Goal: Information Seeking & Learning: Learn about a topic

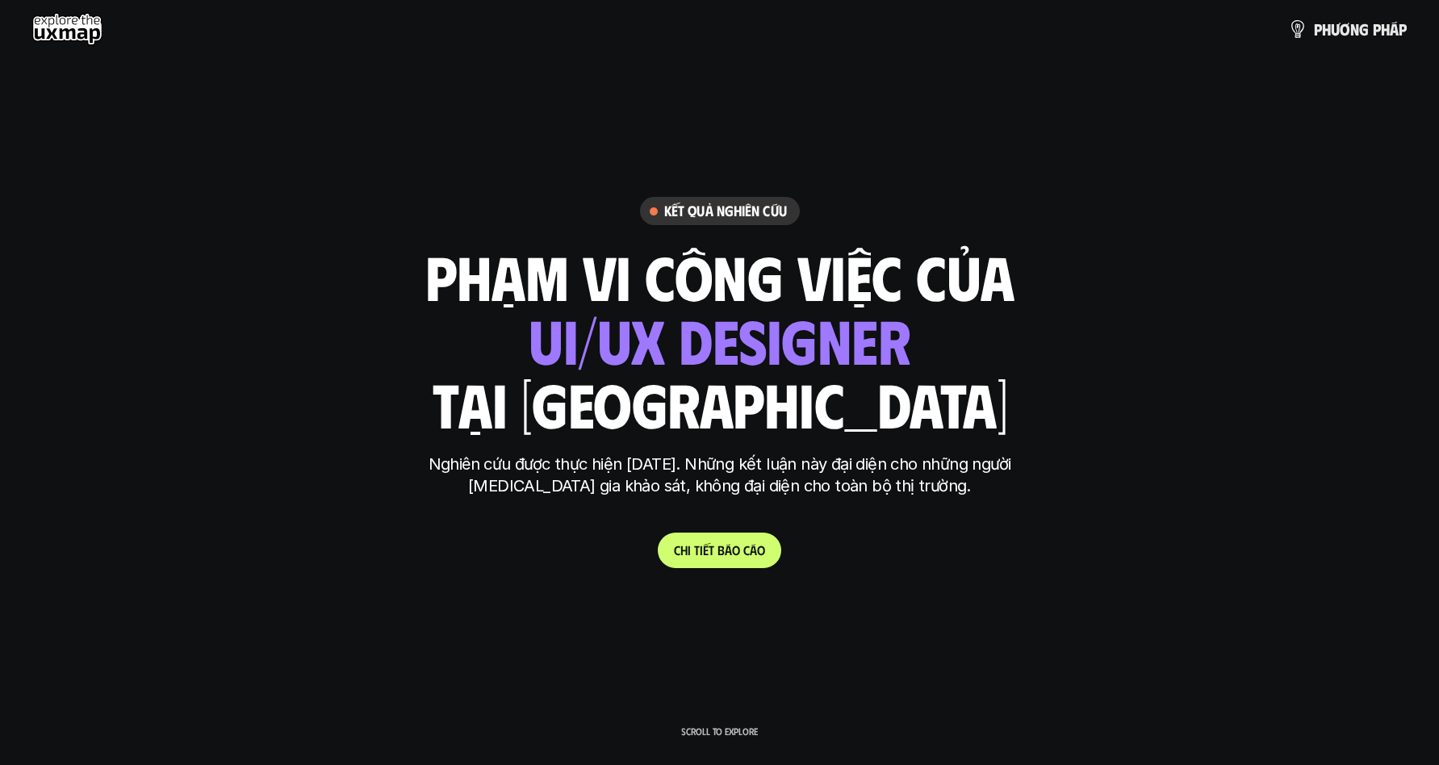
click at [56, 32] on use at bounding box center [67, 29] width 70 height 32
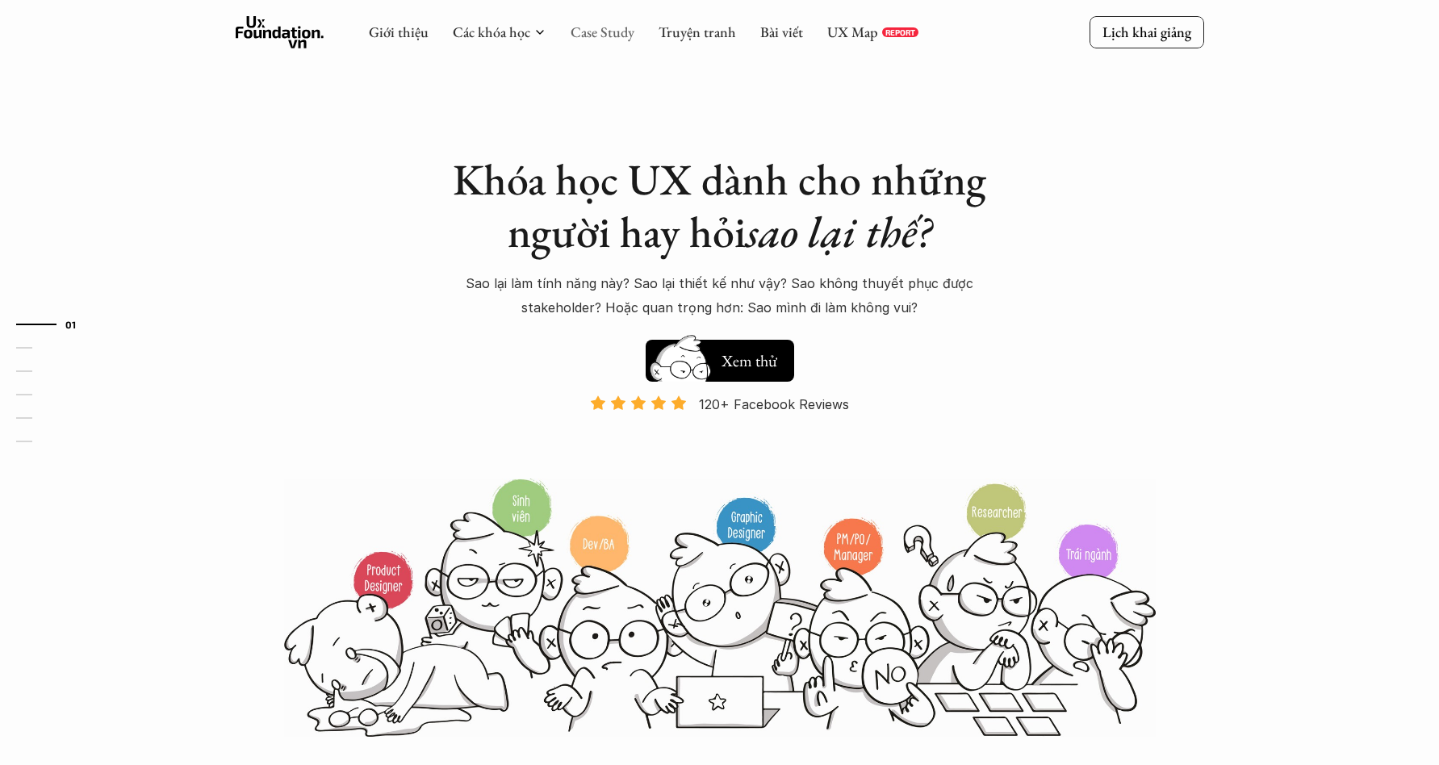
click at [603, 31] on link "Case Study" at bounding box center [602, 32] width 64 height 19
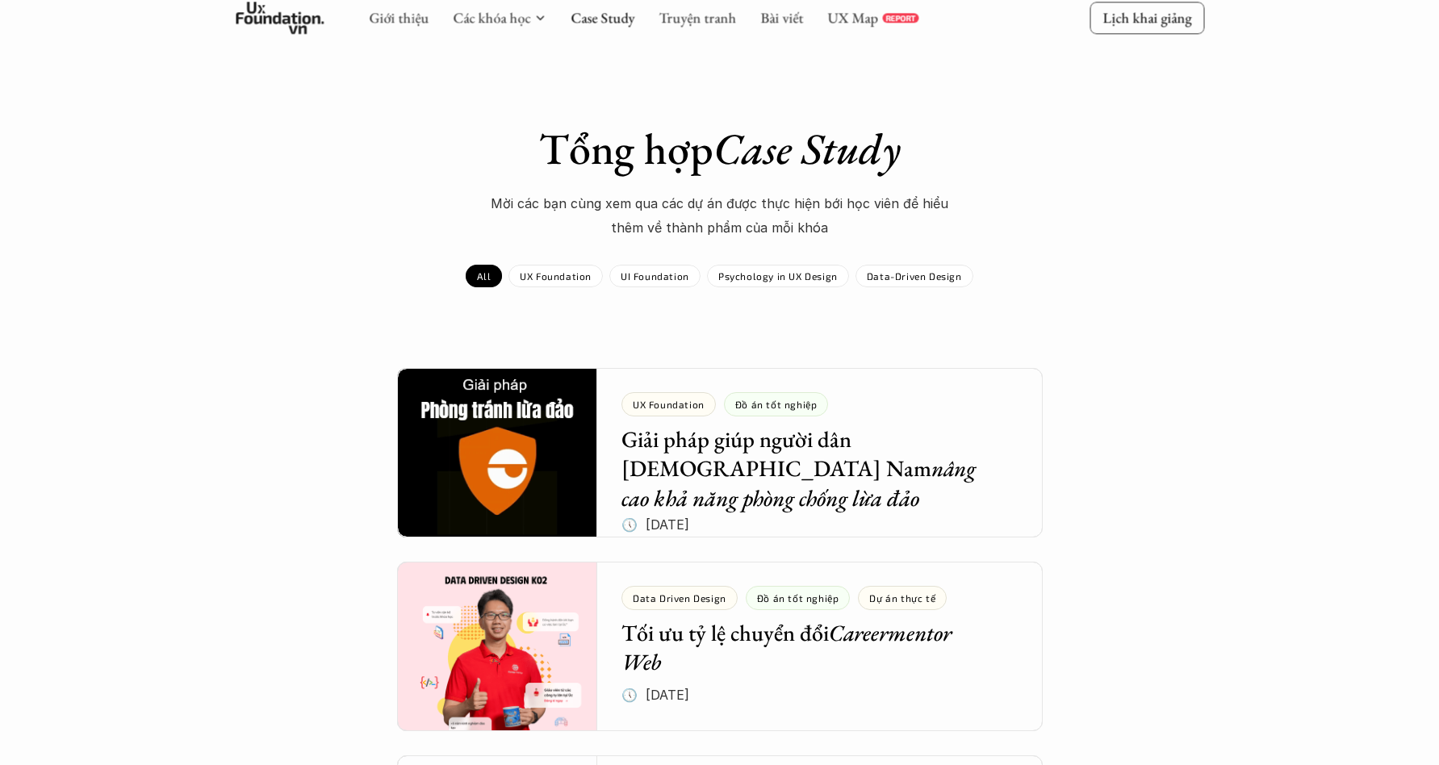
scroll to position [203, 0]
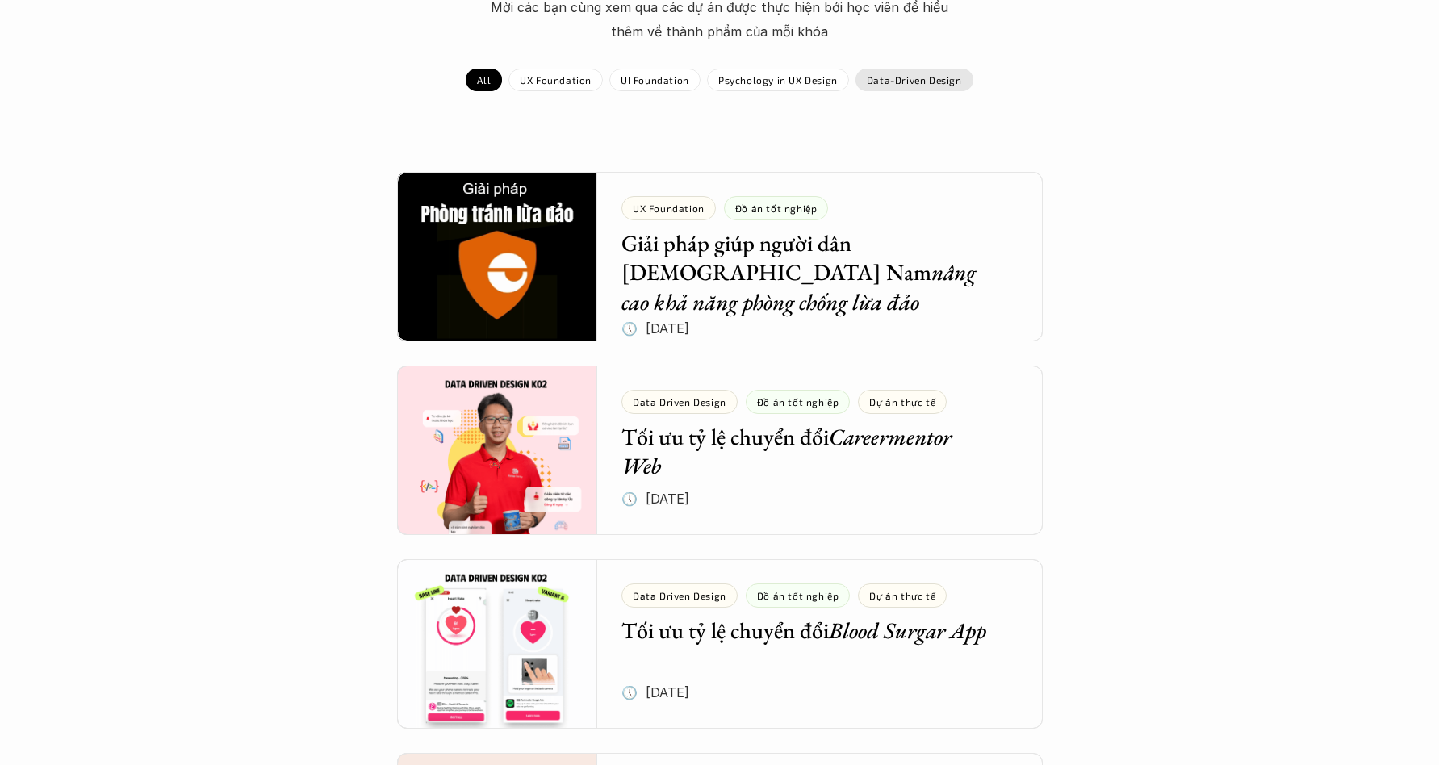
click at [925, 81] on p "Data-Driven Design" at bounding box center [914, 79] width 95 height 11
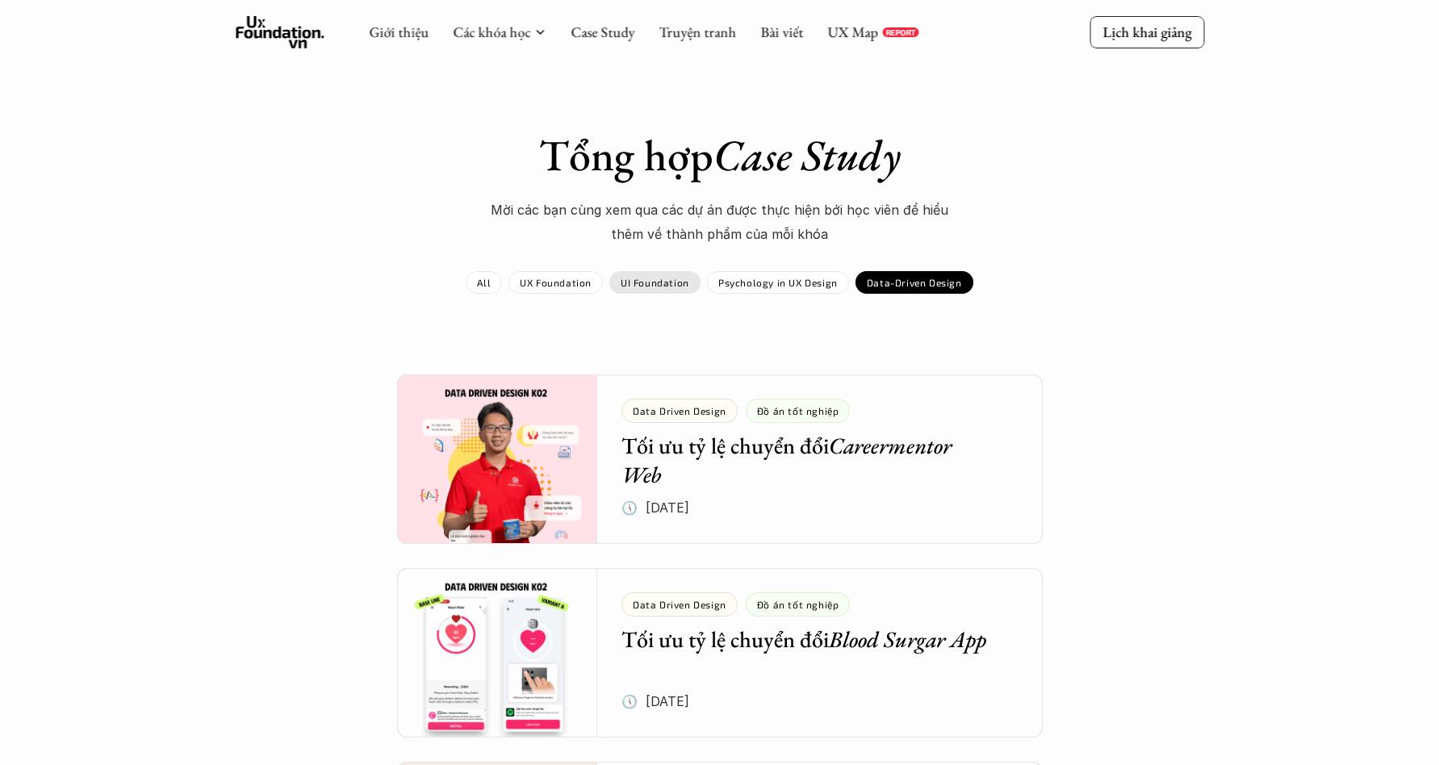
click at [658, 283] on p "UI Foundation" at bounding box center [655, 282] width 69 height 11
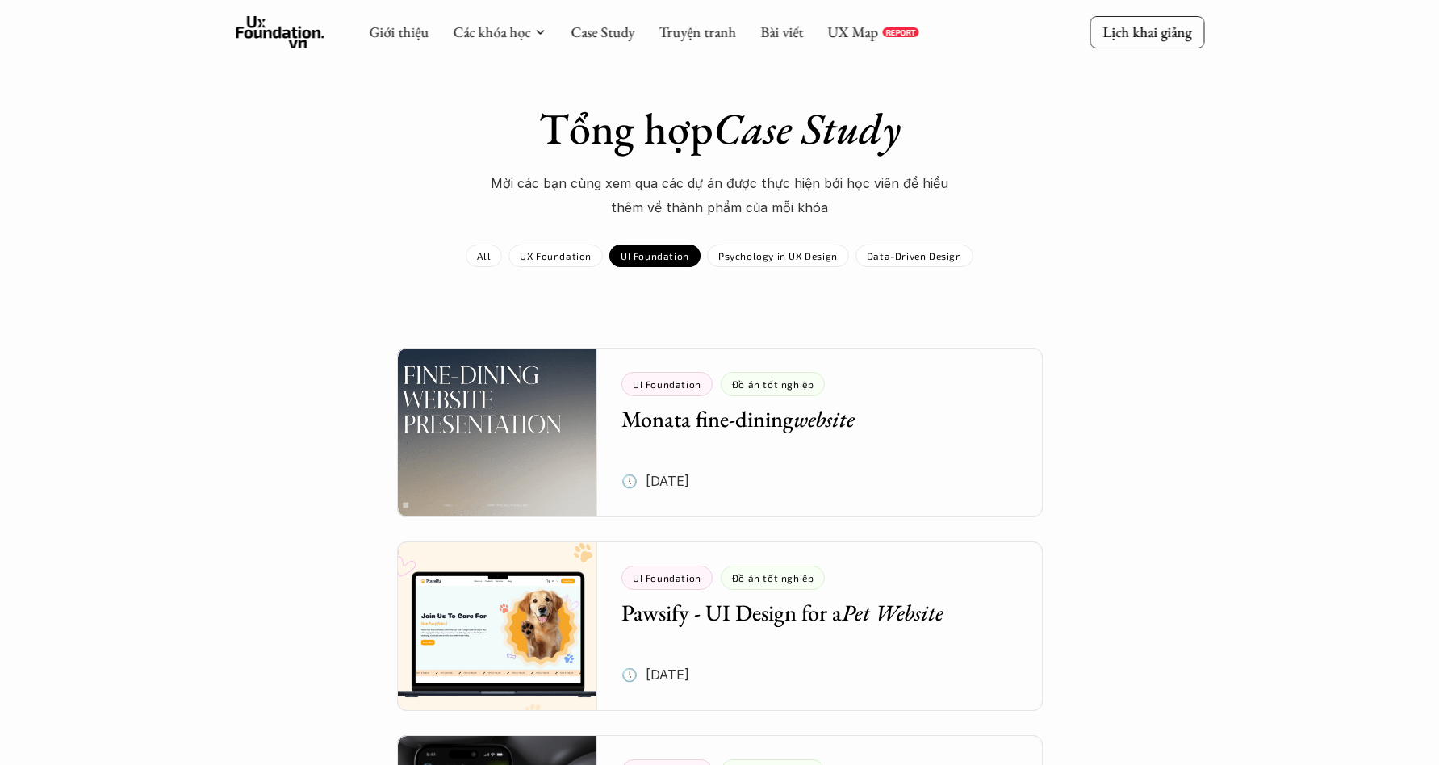
scroll to position [256, 0]
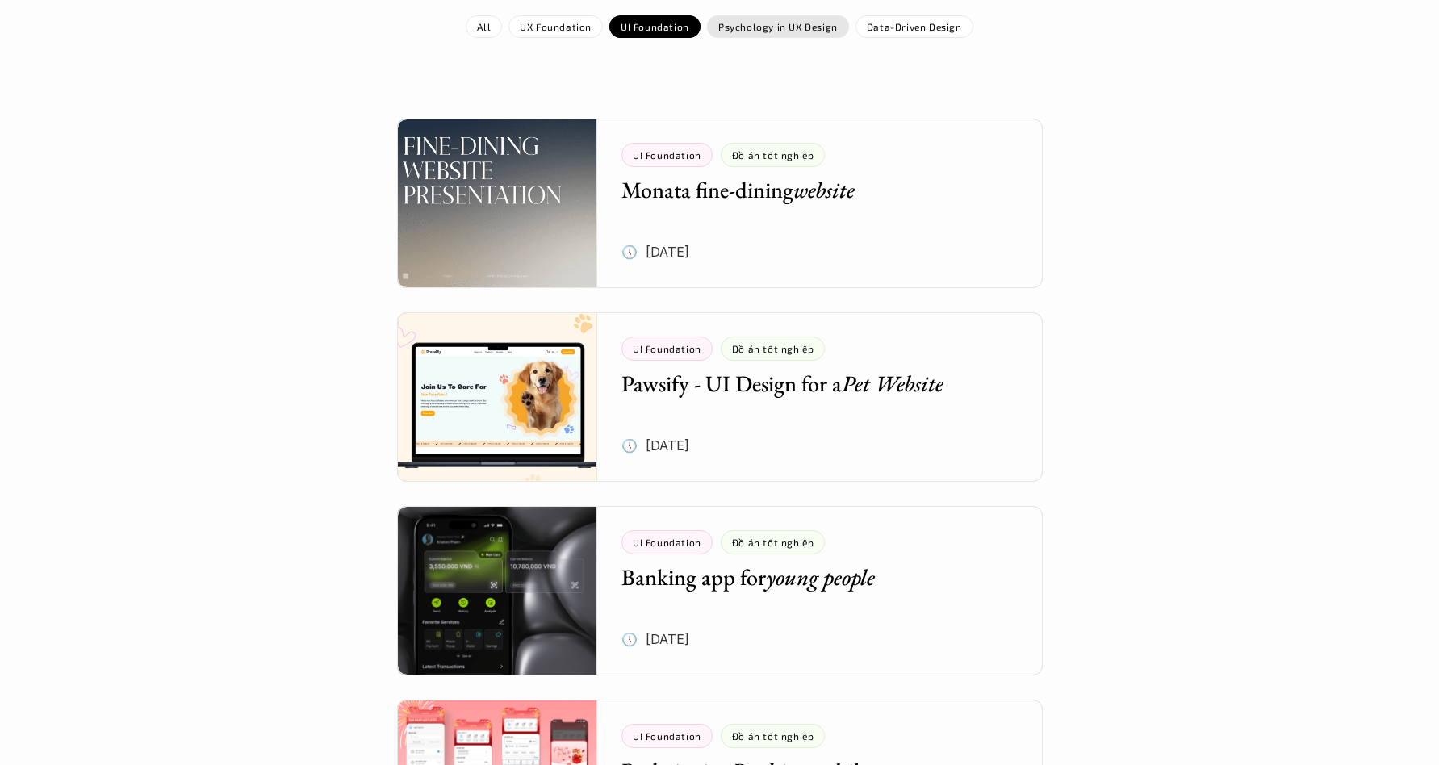
click at [811, 34] on div "Psychology in UX Design" at bounding box center [778, 26] width 142 height 23
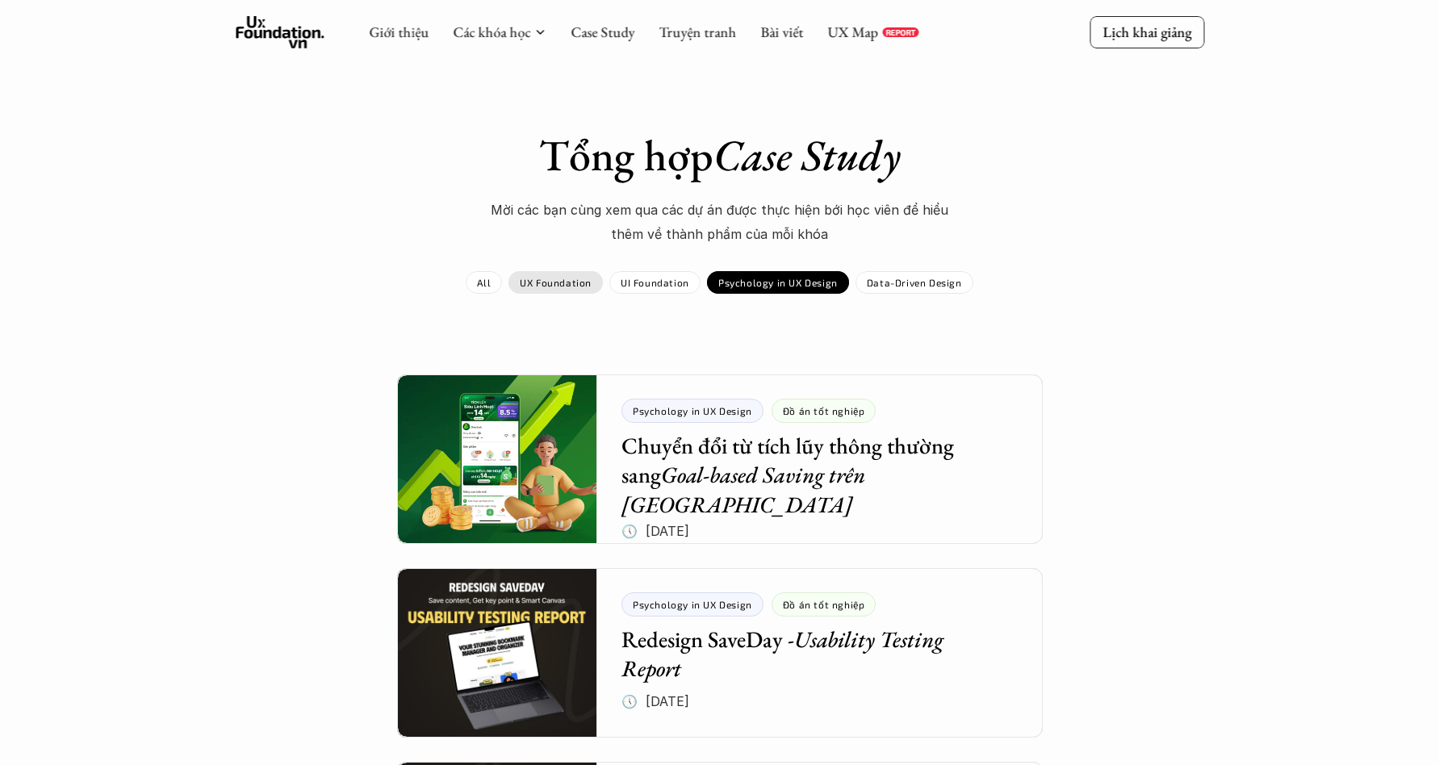
click at [567, 291] on div "UX Foundation" at bounding box center [555, 282] width 94 height 23
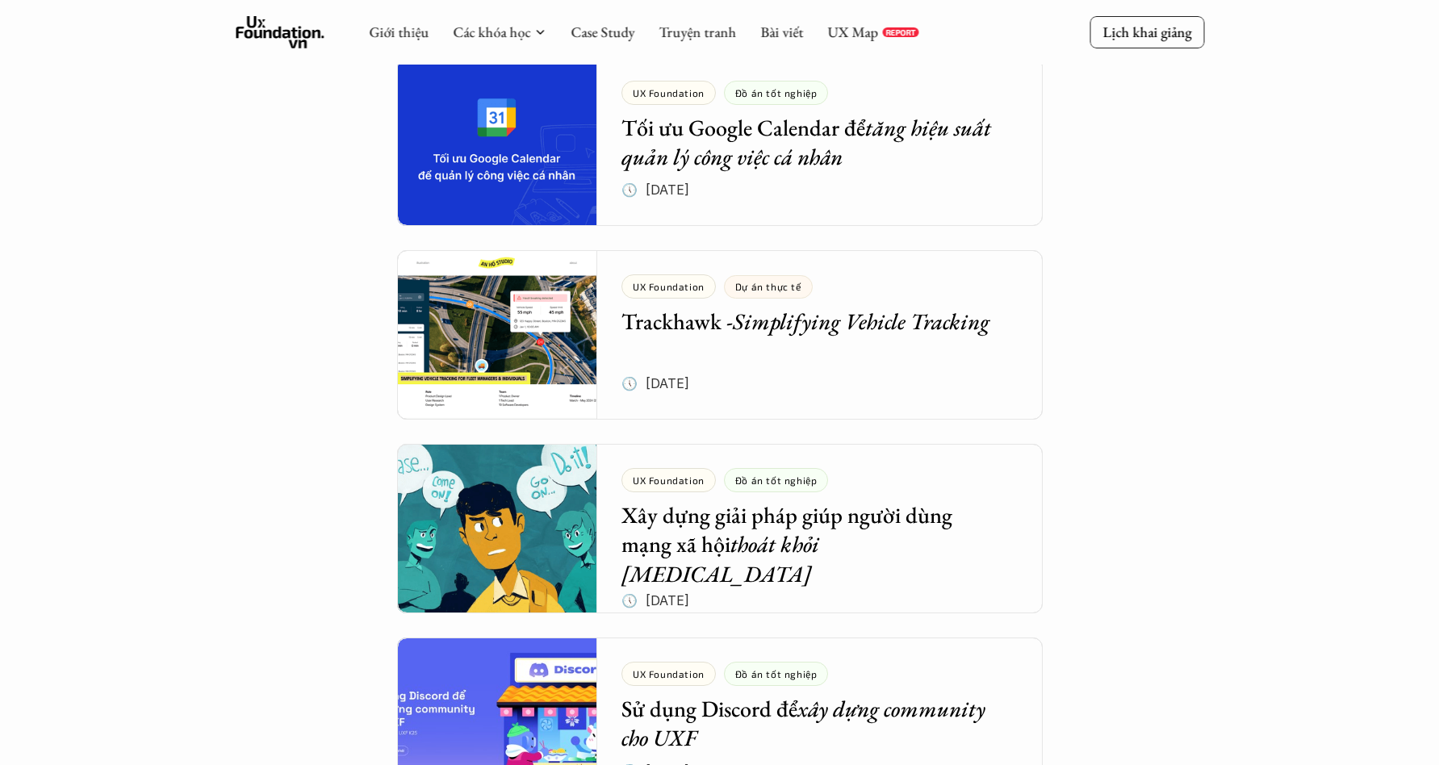
scroll to position [696, 0]
